Goal: Task Accomplishment & Management: Manage account settings

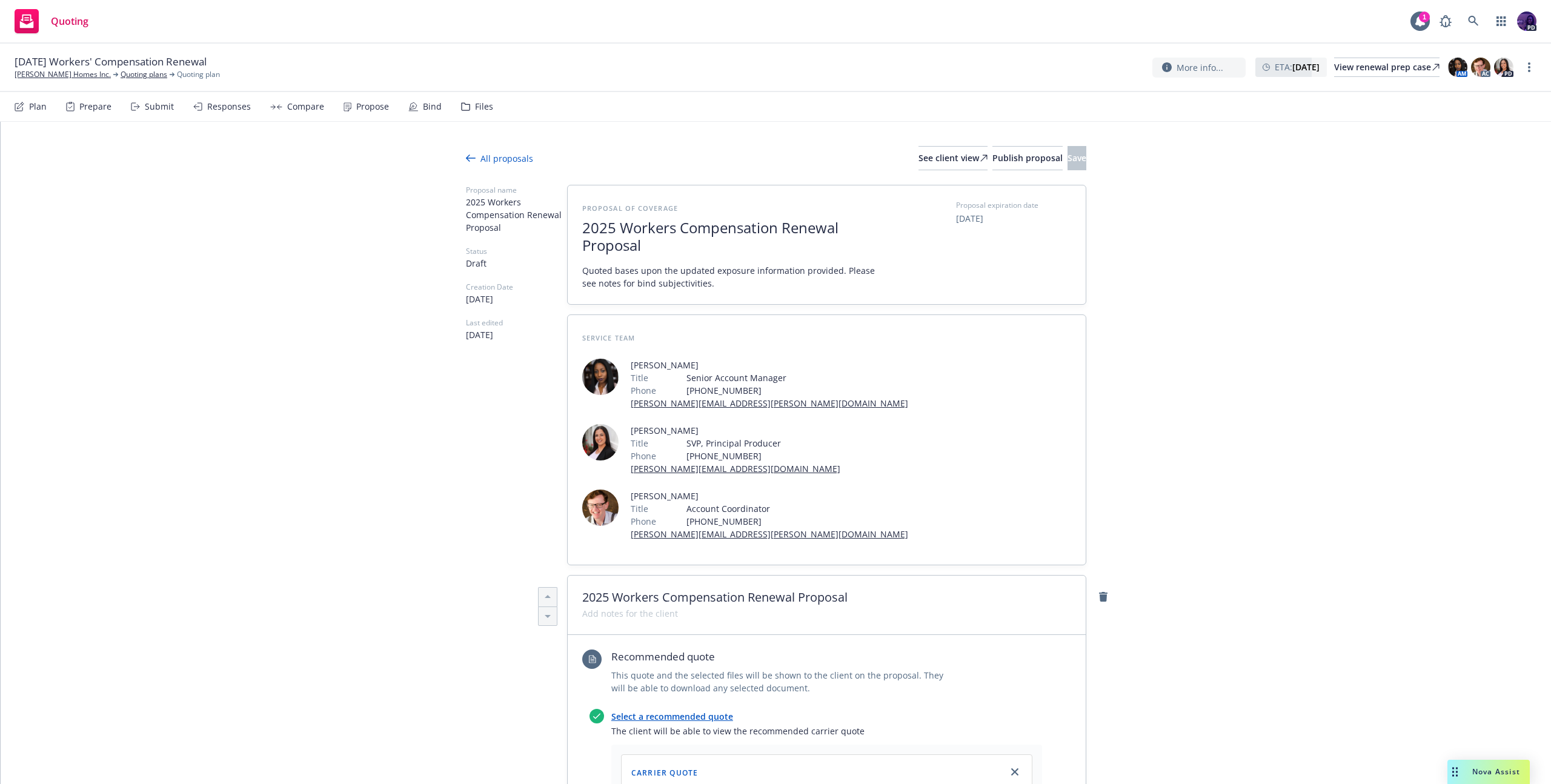
click at [431, 22] on div "Quoting 1 PD" at bounding box center [775, 22] width 1551 height 44
type textarea "x"
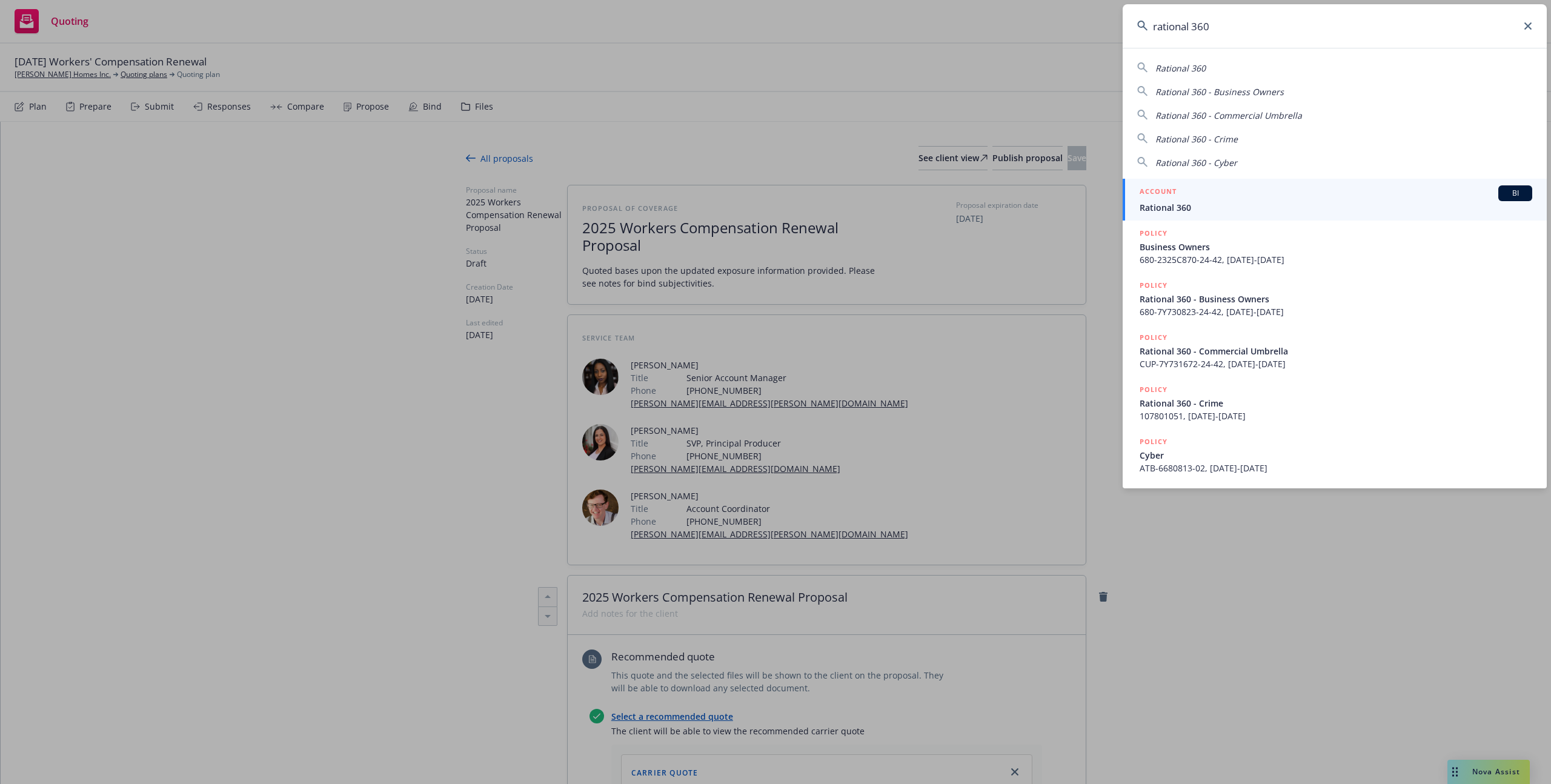
type input "rational 360"
click at [1167, 194] on h5 "ACCOUNT" at bounding box center [1158, 193] width 37 height 15
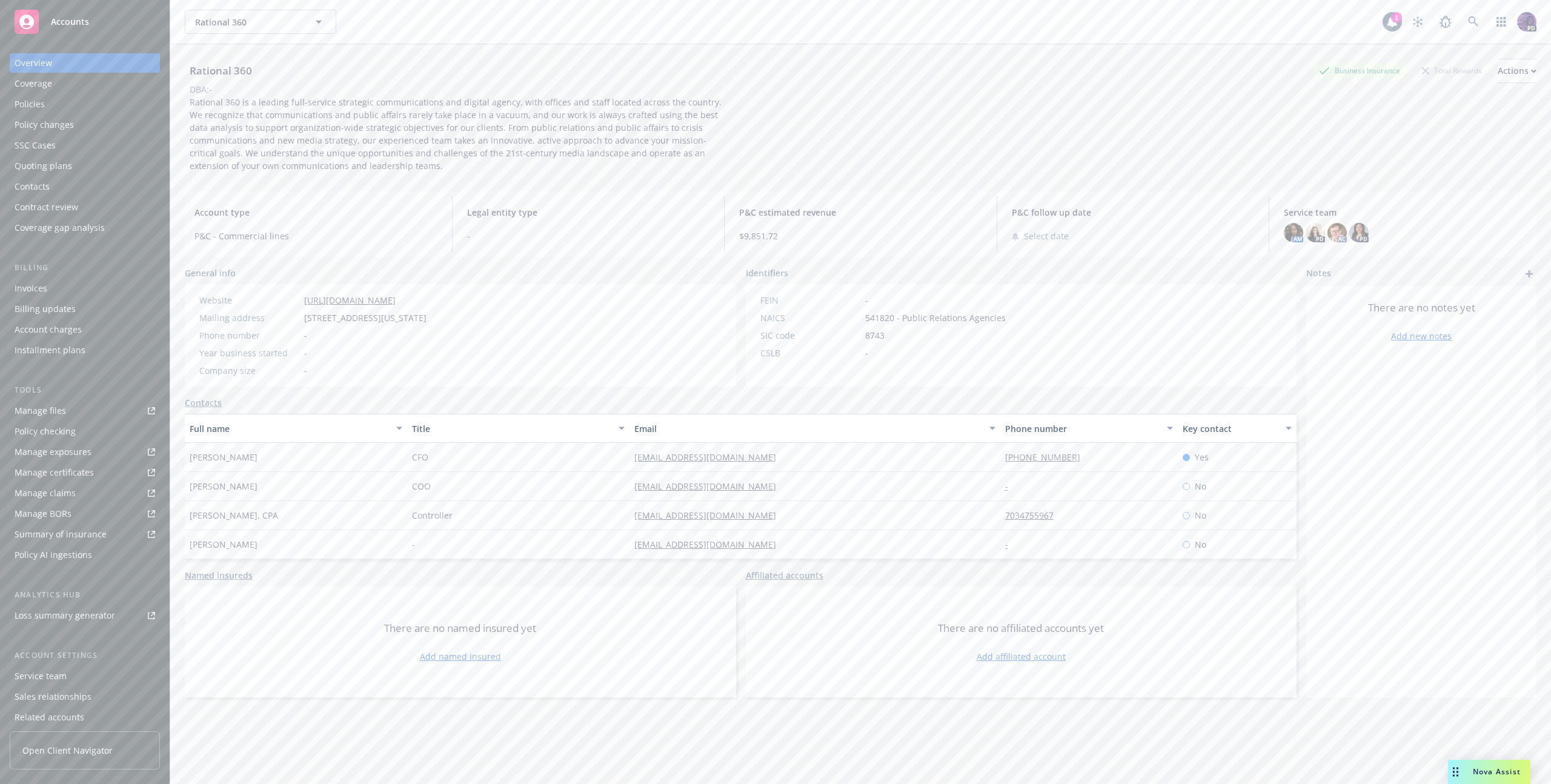
click at [82, 109] on div "Policies" at bounding box center [85, 104] width 141 height 19
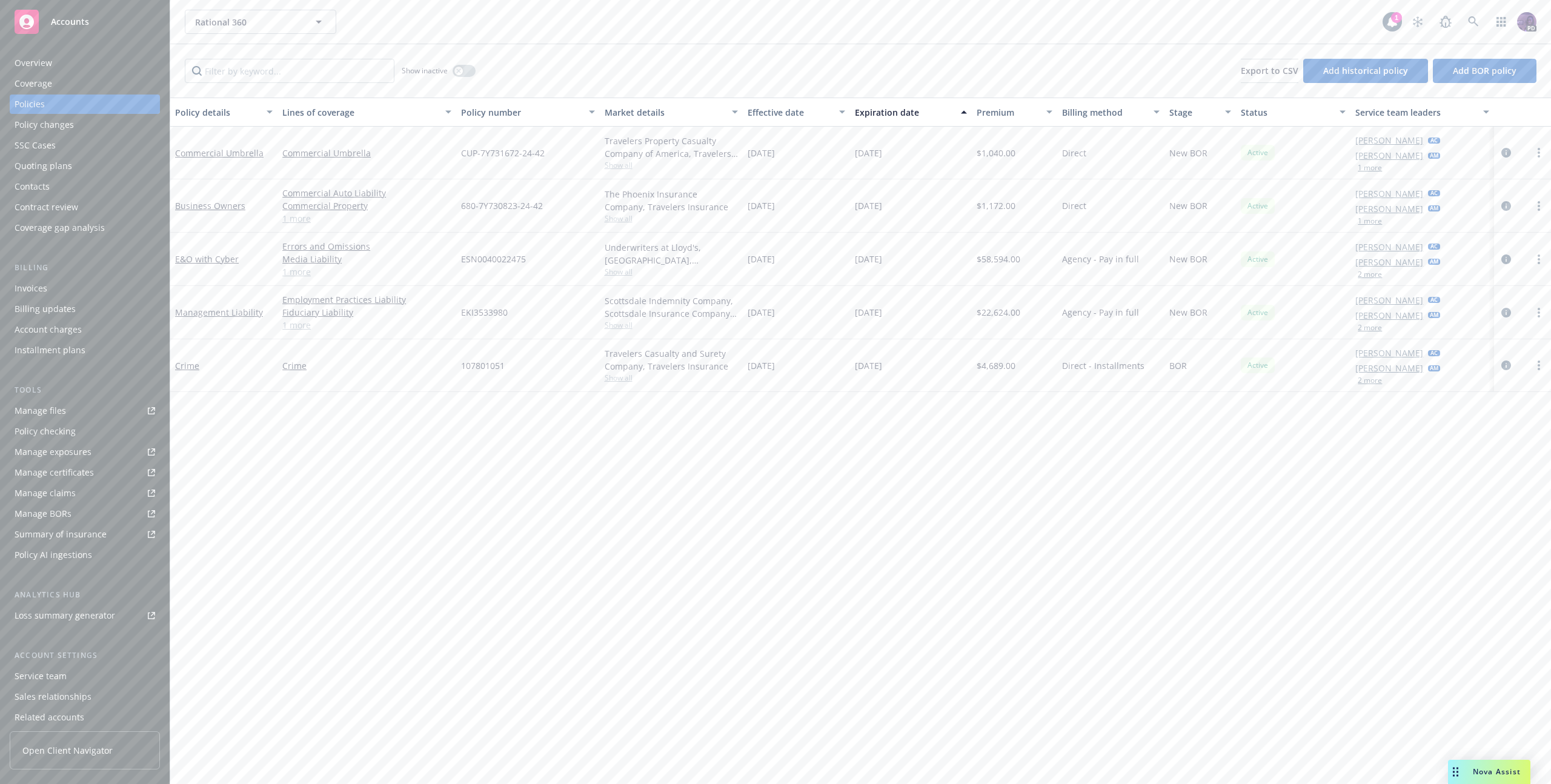
click at [290, 330] on link "1 more" at bounding box center [367, 325] width 169 height 12
click at [49, 717] on div "Client access" at bounding box center [41, 711] width 53 height 19
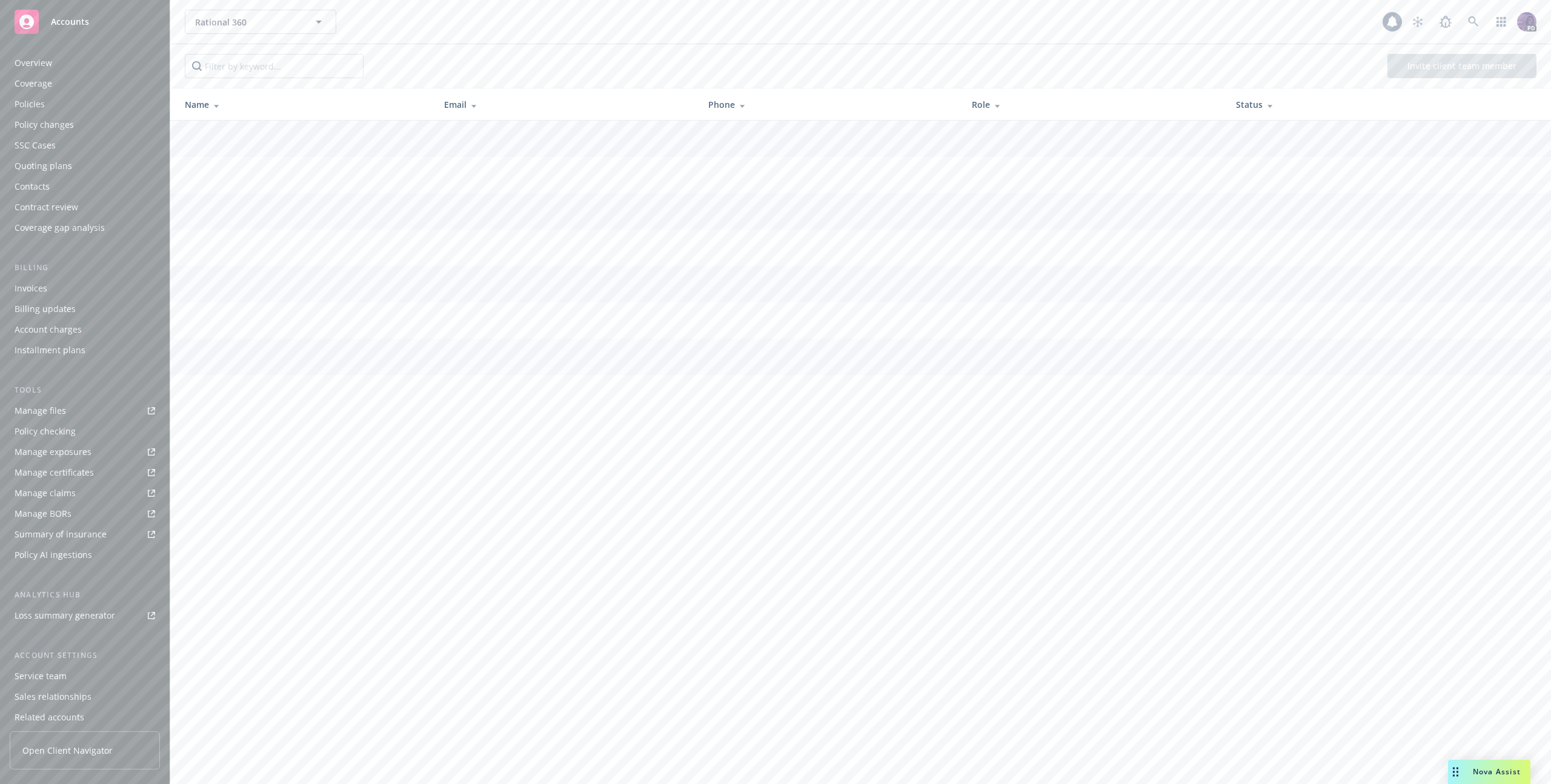
scroll to position [46, 0]
click at [64, 132] on div "Contacts" at bounding box center [85, 139] width 141 height 19
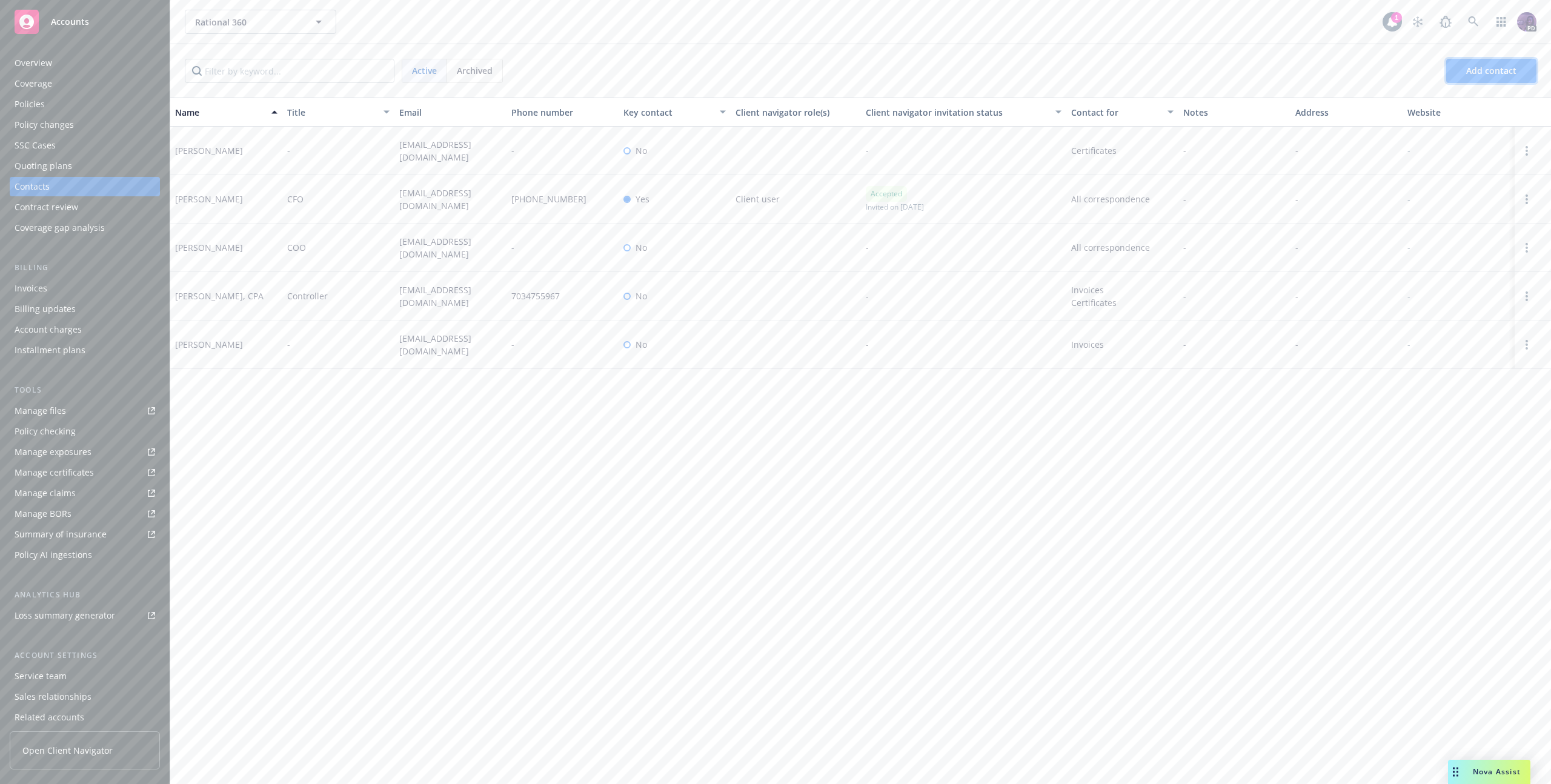
click at [1479, 79] on button "Add contact" at bounding box center [1491, 70] width 90 height 24
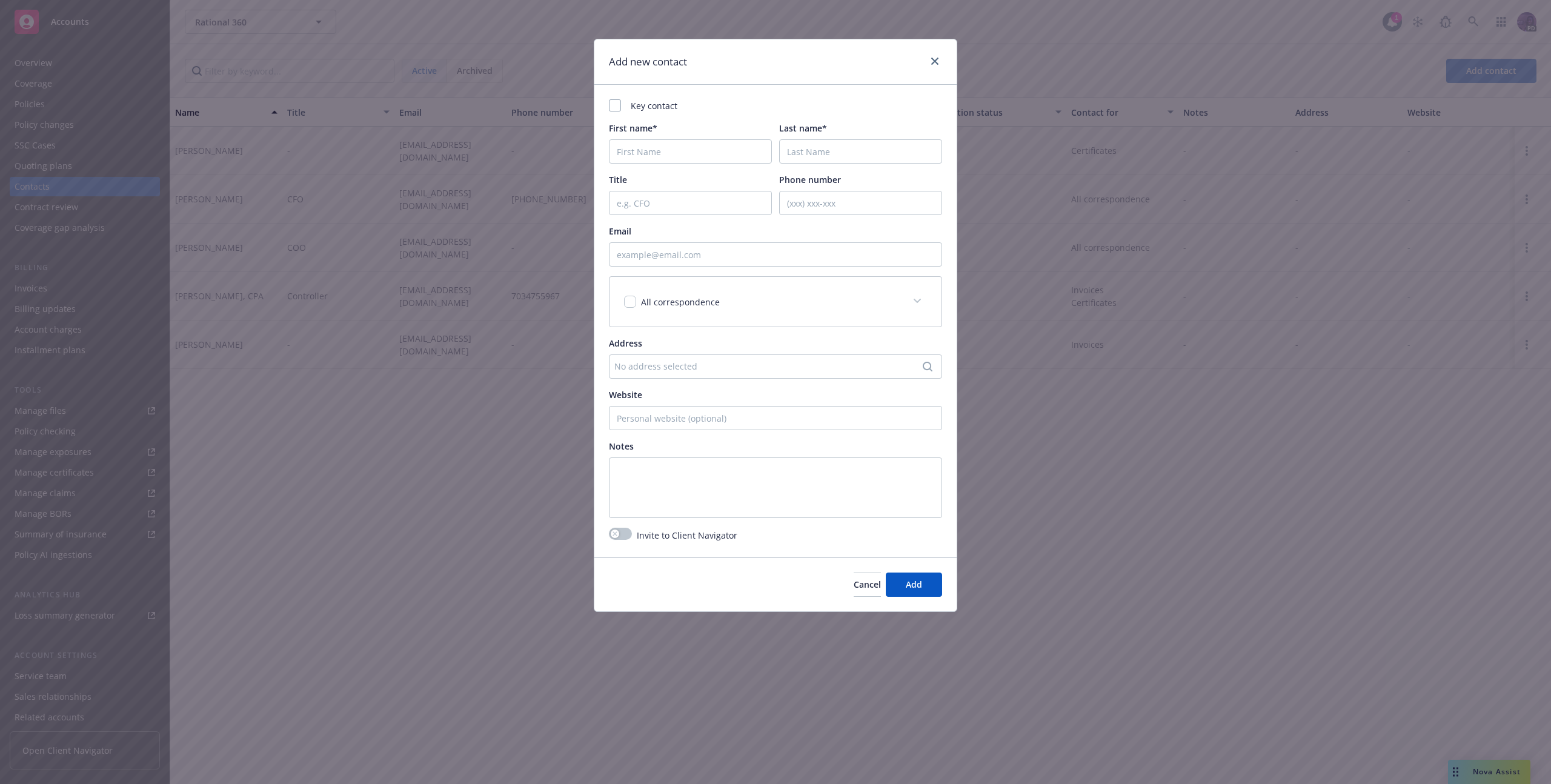
drag, startPoint x: 720, startPoint y: 167, endPoint x: 715, endPoint y: 176, distance: 10.3
click at [720, 167] on div "Key contact First name* Last name* Title Phone number Email All correspondence …" at bounding box center [776, 308] width 333 height 419
click at [662, 486] on textarea at bounding box center [776, 487] width 333 height 60
click at [938, 64] on icon "close" at bounding box center [935, 60] width 7 height 7
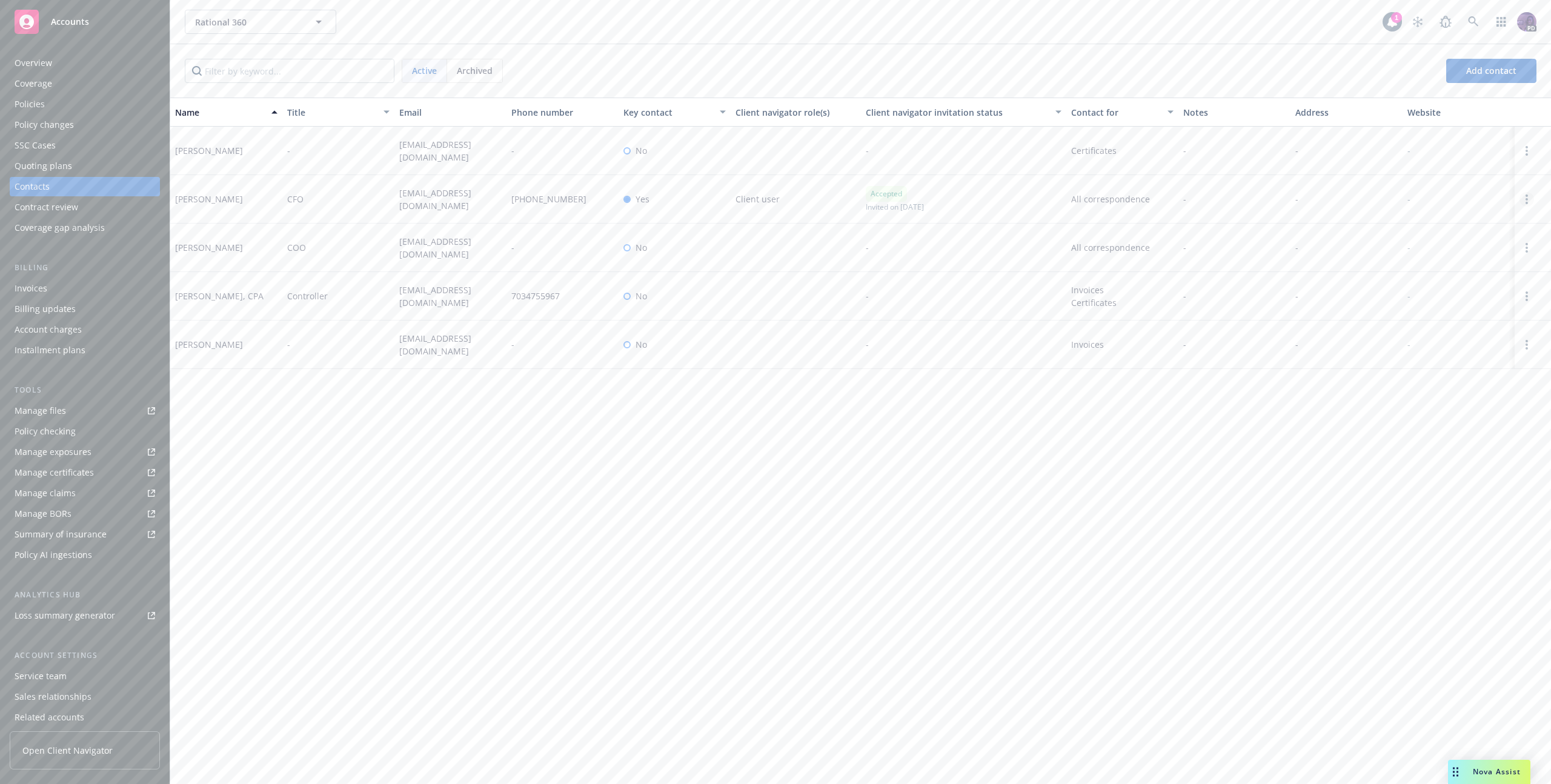
click at [1529, 196] on link "Open options" at bounding box center [1527, 200] width 15 height 15
click at [103, 107] on div "Policies" at bounding box center [85, 104] width 141 height 19
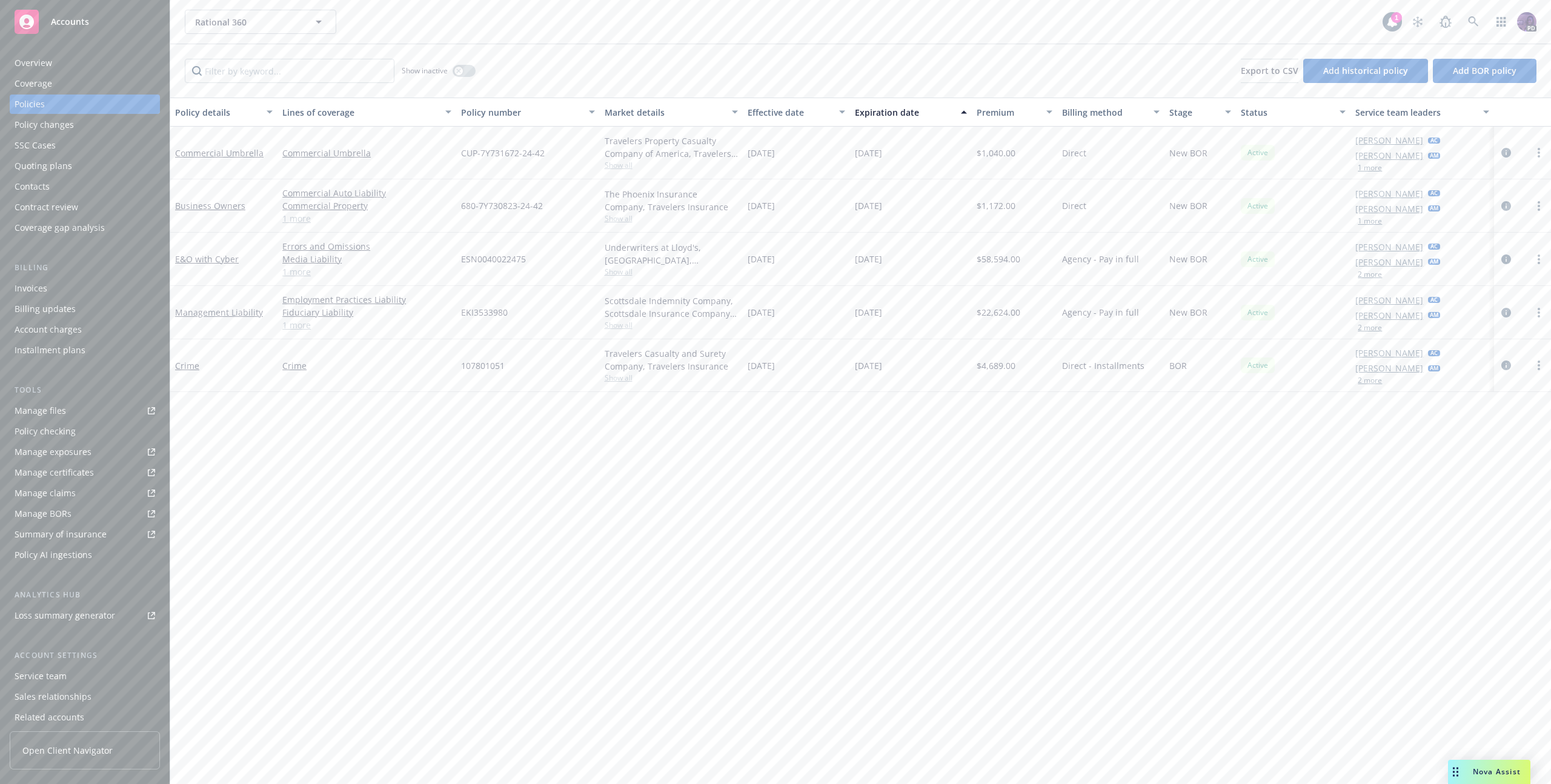
click at [95, 186] on div "Contacts" at bounding box center [85, 186] width 141 height 19
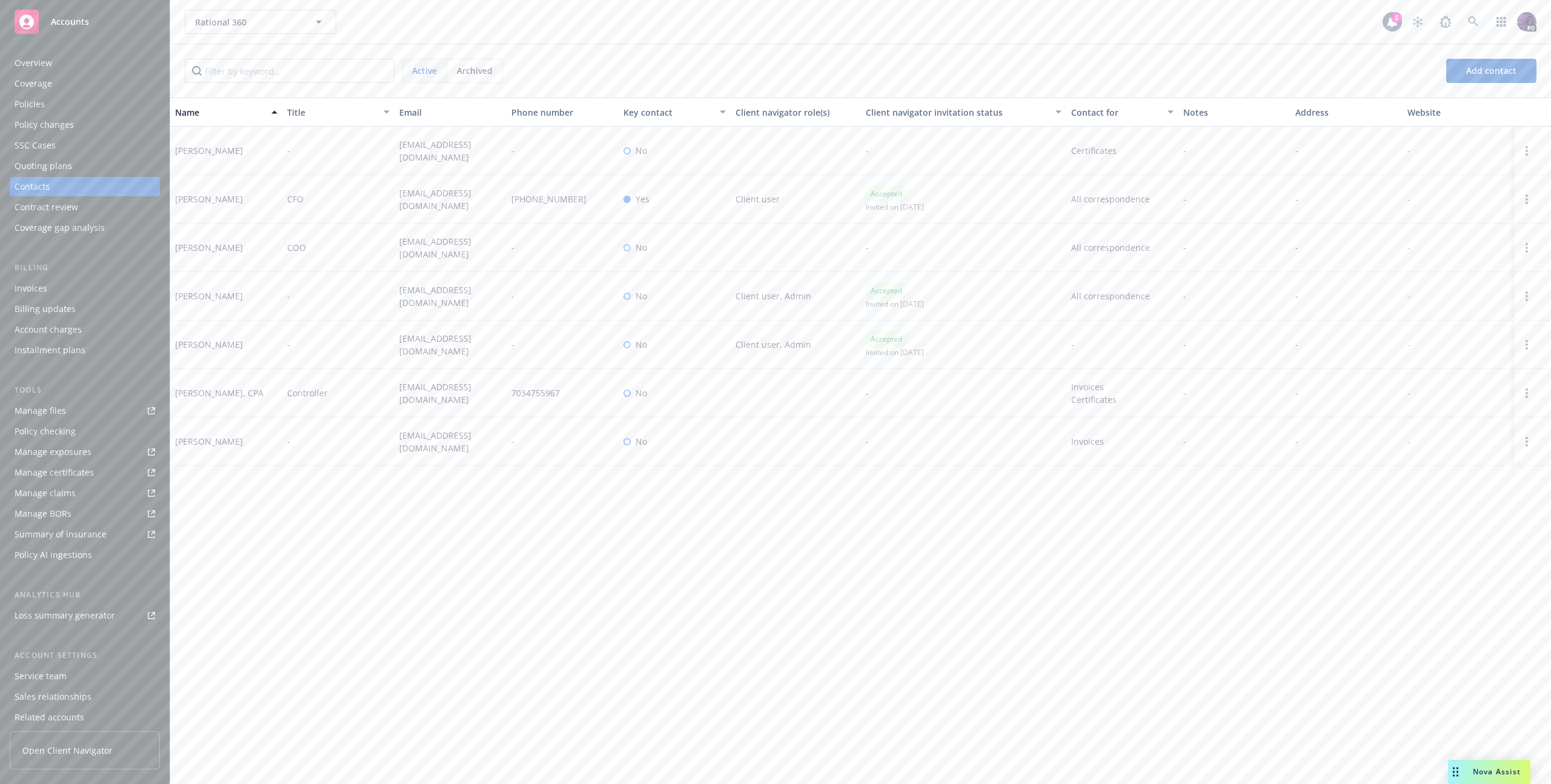
click at [76, 104] on div "Policies" at bounding box center [85, 104] width 141 height 19
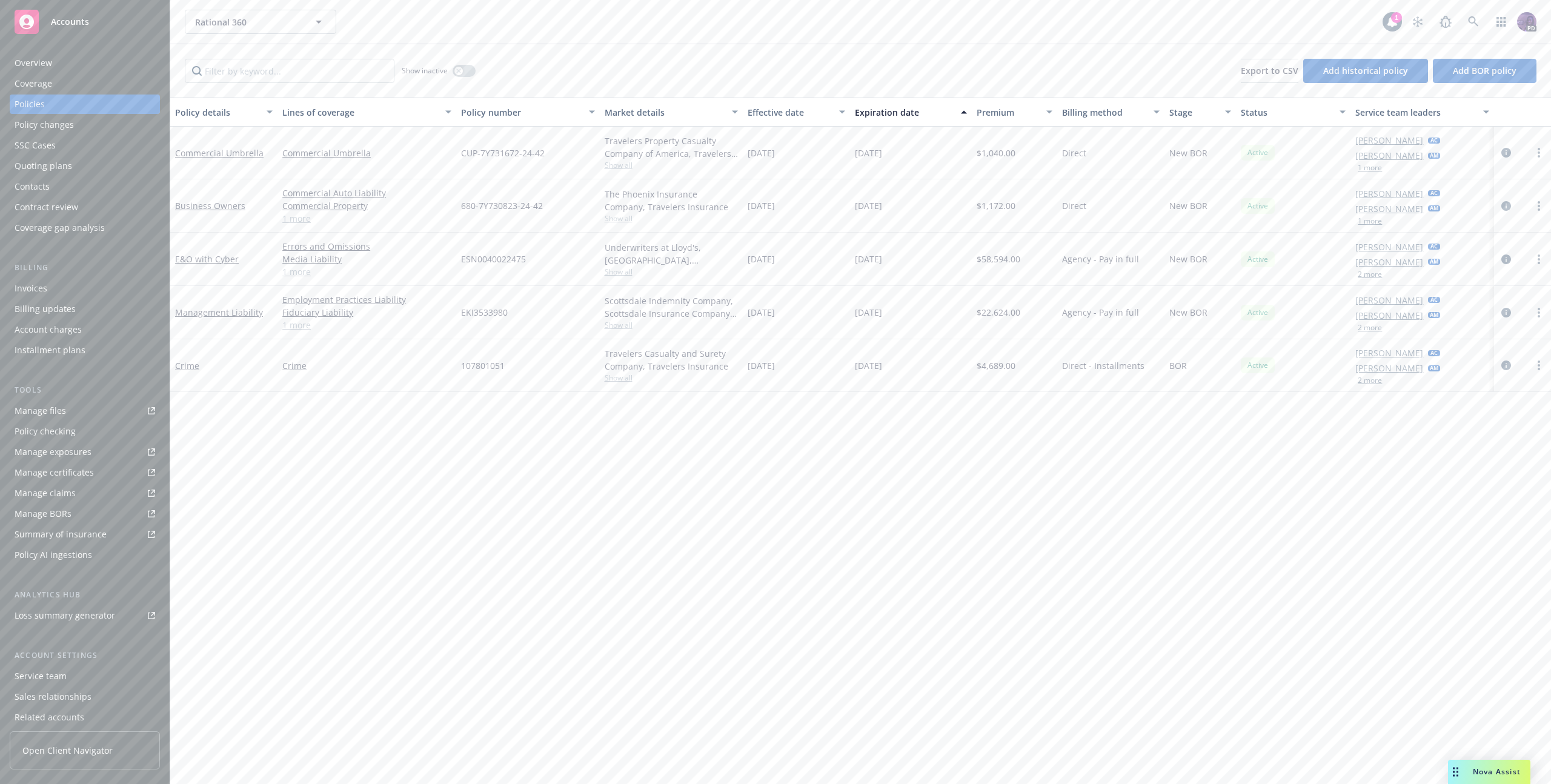
click at [636, 271] on span "Show all" at bounding box center [671, 272] width 133 height 10
drag, startPoint x: 673, startPoint y: 499, endPoint x: 652, endPoint y: 482, distance: 27.0
click at [672, 499] on div "Policy details Lines of coverage Policy number Market details Effective date Ex…" at bounding box center [860, 441] width 1381 height 686
click at [466, 75] on button "button" at bounding box center [464, 70] width 23 height 12
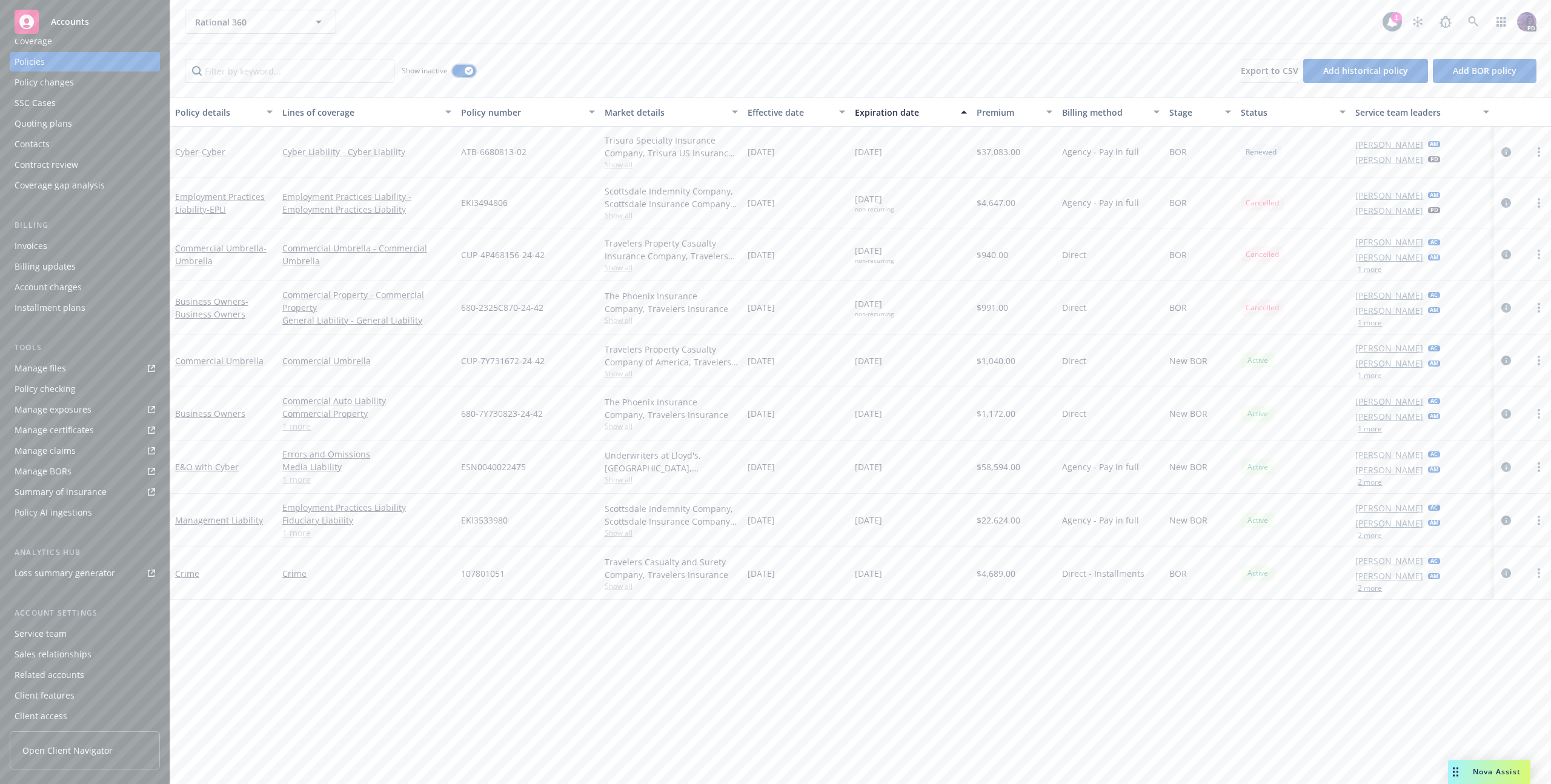
scroll to position [46, 0]
click at [72, 712] on div "Client access" at bounding box center [85, 711] width 141 height 19
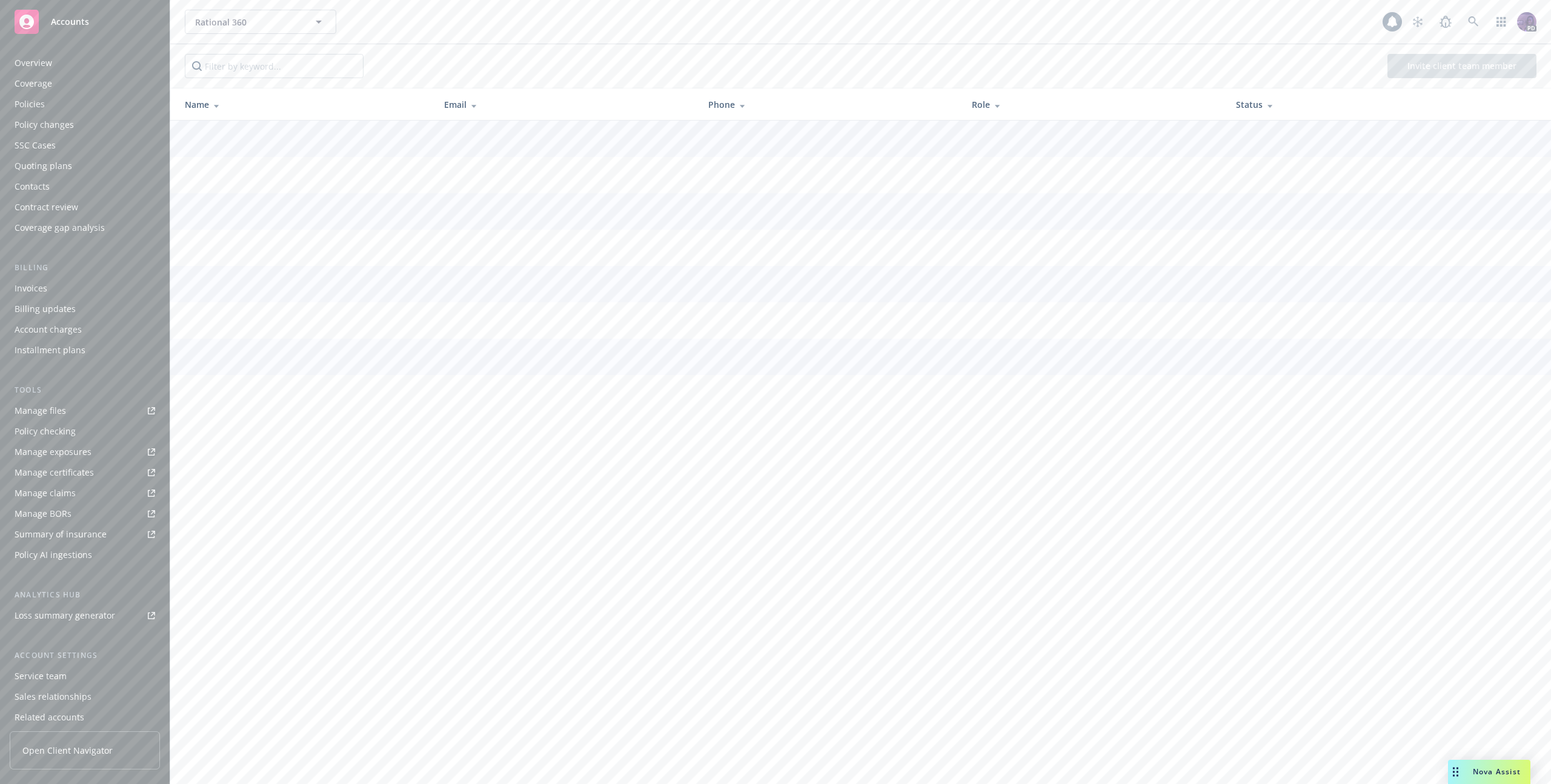
scroll to position [46, 0]
drag, startPoint x: 85, startPoint y: 740, endPoint x: 79, endPoint y: 699, distance: 41.4
click at [79, 699] on div "Overview Coverage Policies Policy changes SSC Cases Quoting plans Contacts Cont…" at bounding box center [85, 411] width 170 height 745
click at [75, 693] on div "Client features" at bounding box center [85, 690] width 141 height 19
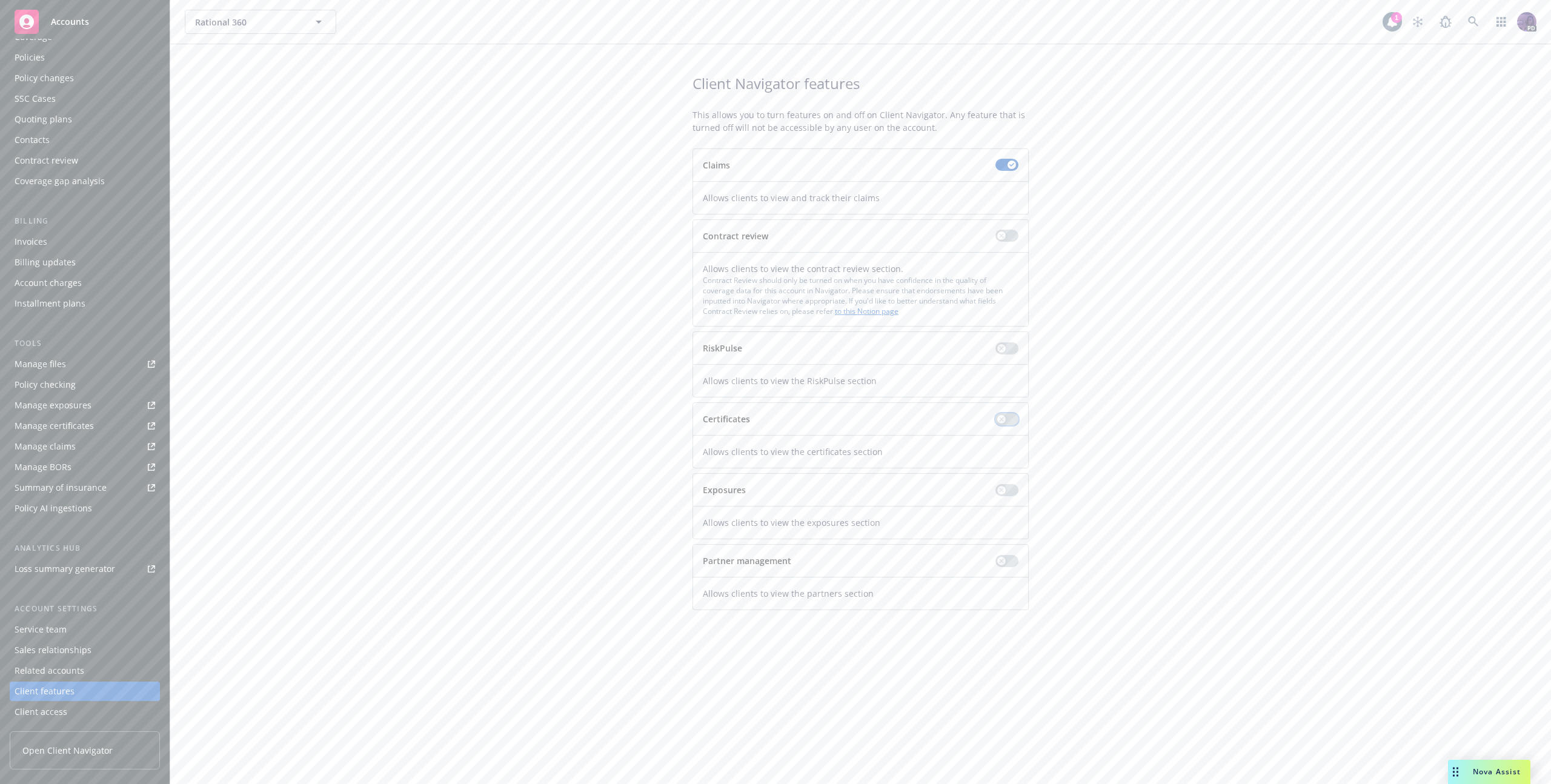
click at [999, 422] on div "button" at bounding box center [1001, 419] width 8 height 8
click at [997, 487] on div "button" at bounding box center [1001, 490] width 8 height 8
click at [371, 16] on div "Rational 360 Rational 360" at bounding box center [783, 22] width 1198 height 24
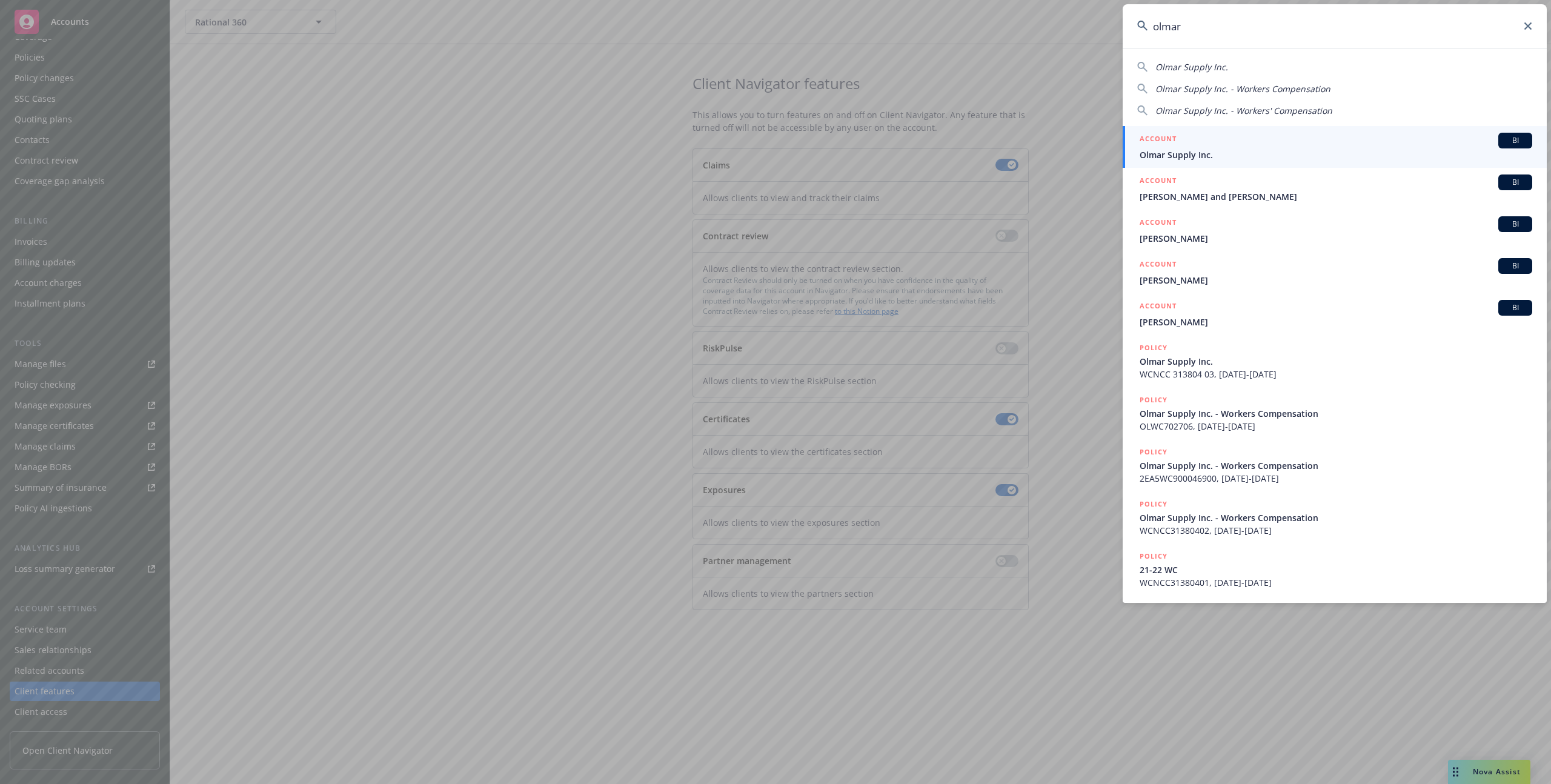
type input "olmar"
click at [1197, 161] on span "Olmar Supply Inc." at bounding box center [1336, 154] width 393 height 12
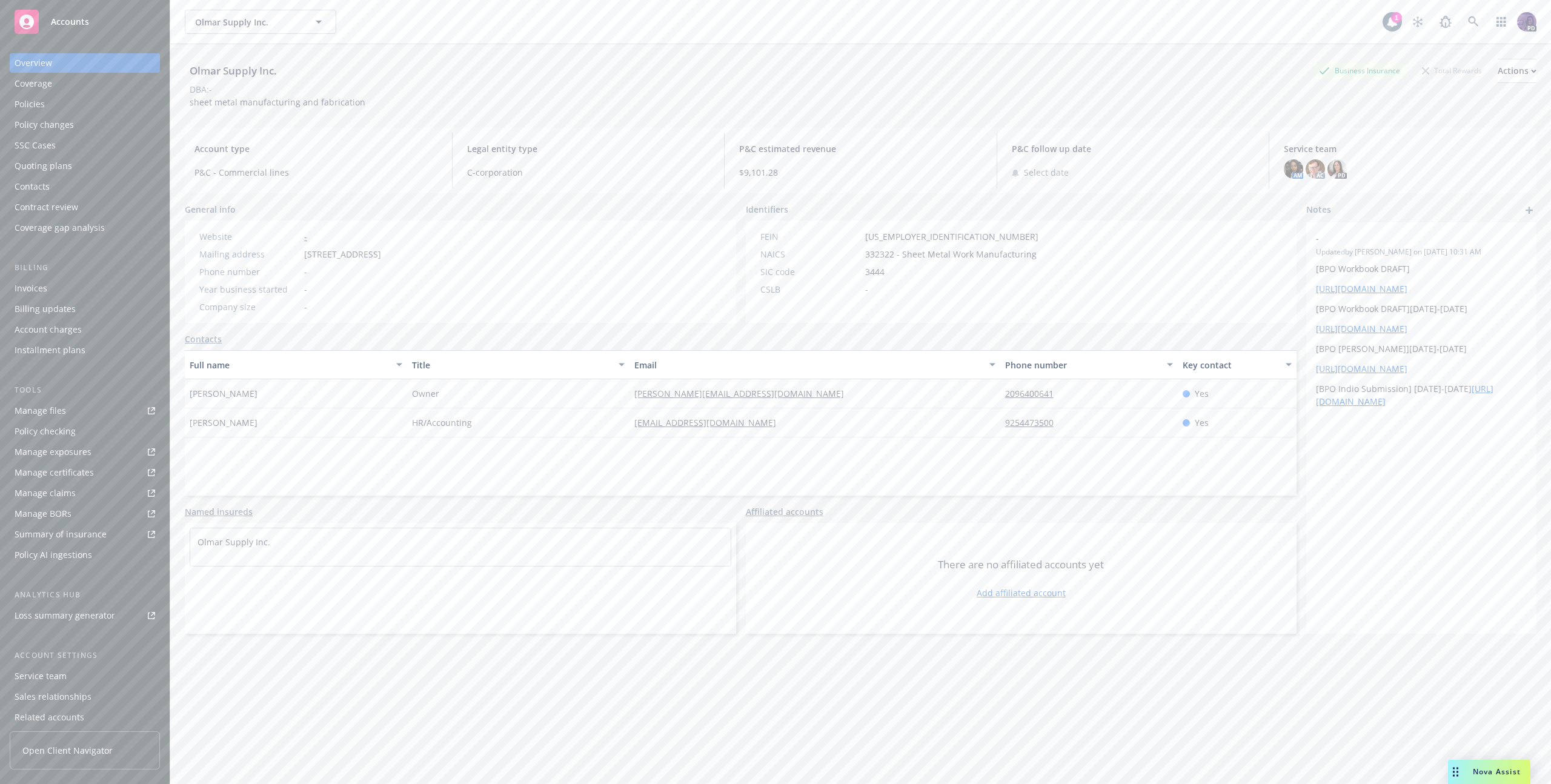
click at [138, 99] on div "Policies" at bounding box center [85, 104] width 141 height 19
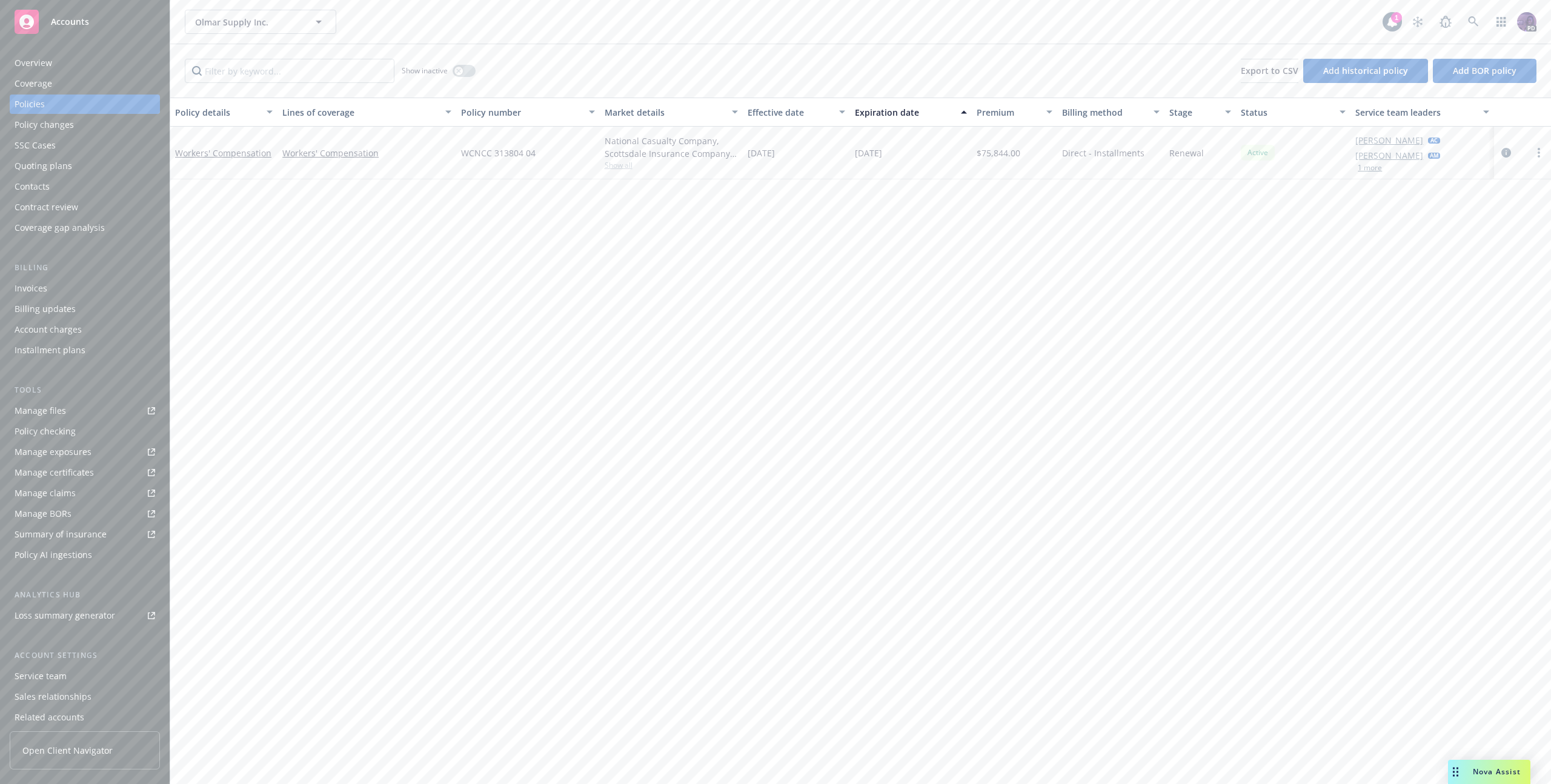
click at [109, 173] on div "Quoting plans" at bounding box center [85, 166] width 141 height 19
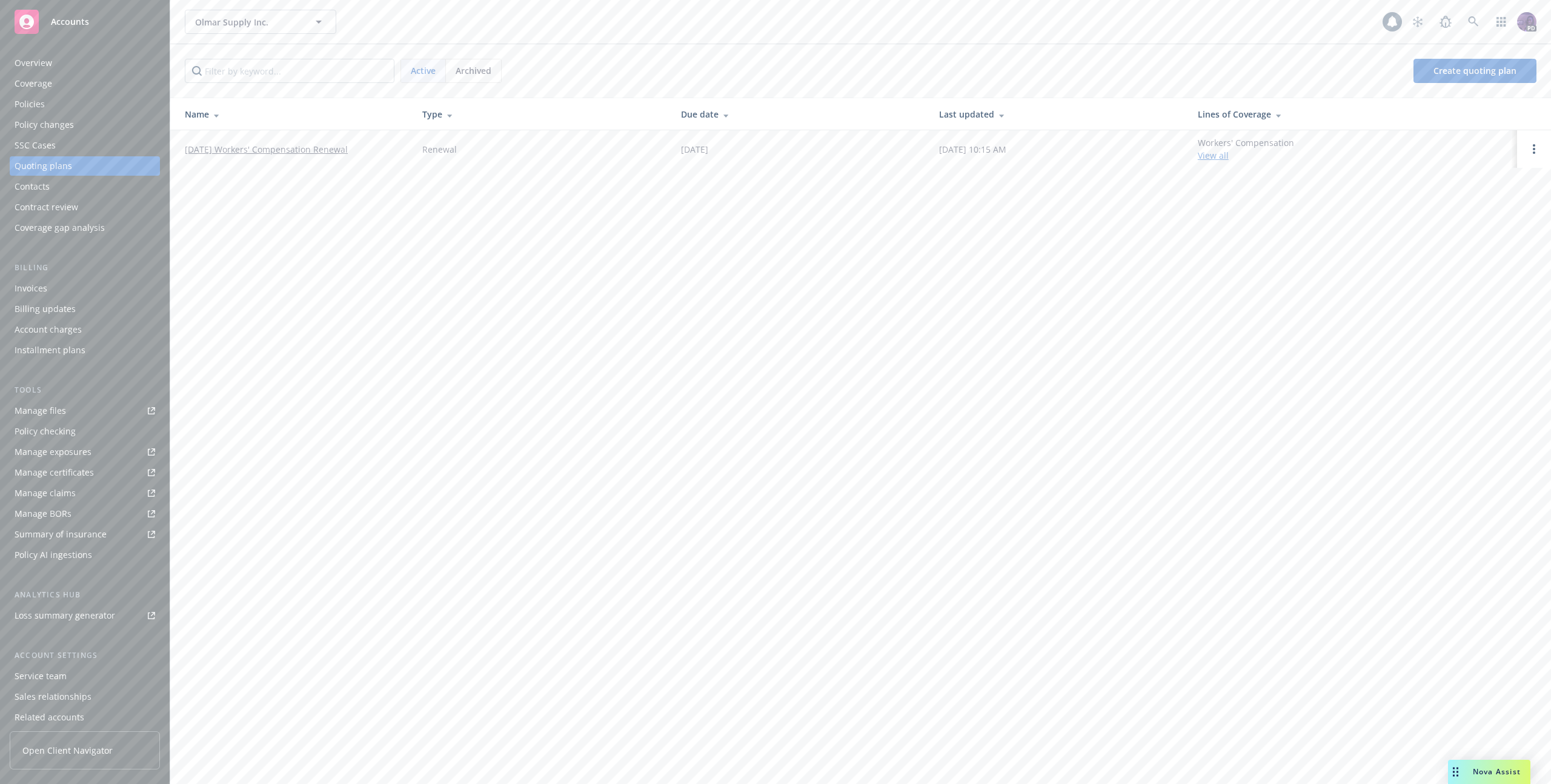
click at [254, 154] on link "[DATE] Workers' Compensation Renewal" at bounding box center [266, 149] width 163 height 12
